Goal: Browse casually

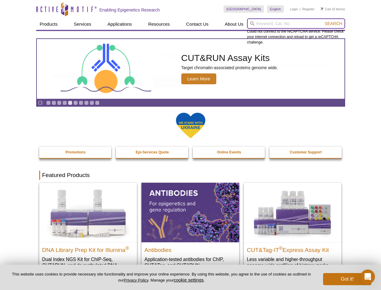
click at [296, 24] on input "search" at bounding box center [296, 23] width 98 height 10
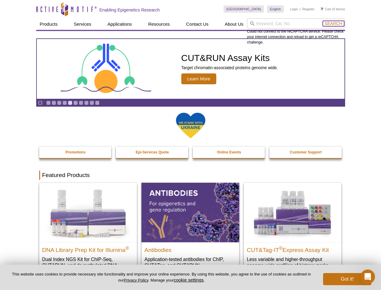
click at [333, 24] on span "Search" at bounding box center [333, 23] width 17 height 5
click at [40, 103] on icon "Pause" at bounding box center [40, 103] width 4 height 4
click at [48, 103] on link "Go to slide 1" at bounding box center [48, 102] width 5 height 5
click at [54, 103] on link "Go to slide 2" at bounding box center [54, 102] width 5 height 5
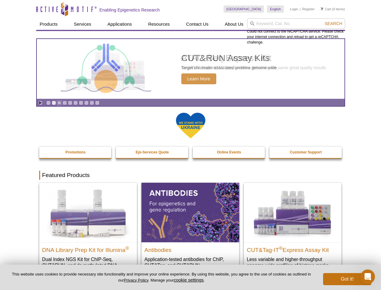
click at [59, 103] on link "Go to slide 3" at bounding box center [59, 102] width 5 height 5
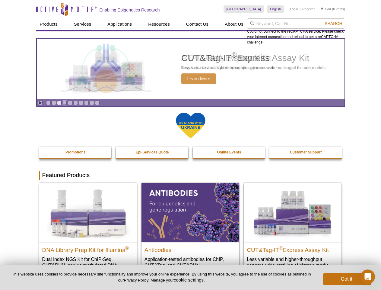
click at [65, 103] on link "Go to slide 4" at bounding box center [64, 102] width 5 height 5
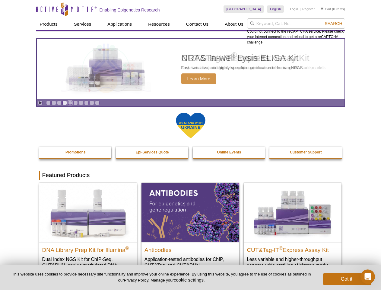
click at [70, 103] on link "Go to slide 5" at bounding box center [70, 102] width 5 height 5
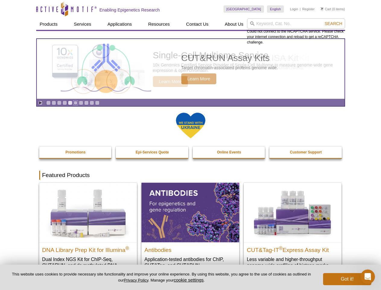
click at [75, 103] on link "Go to slide 6" at bounding box center [75, 102] width 5 height 5
